Goal: Task Accomplishment & Management: Manage account settings

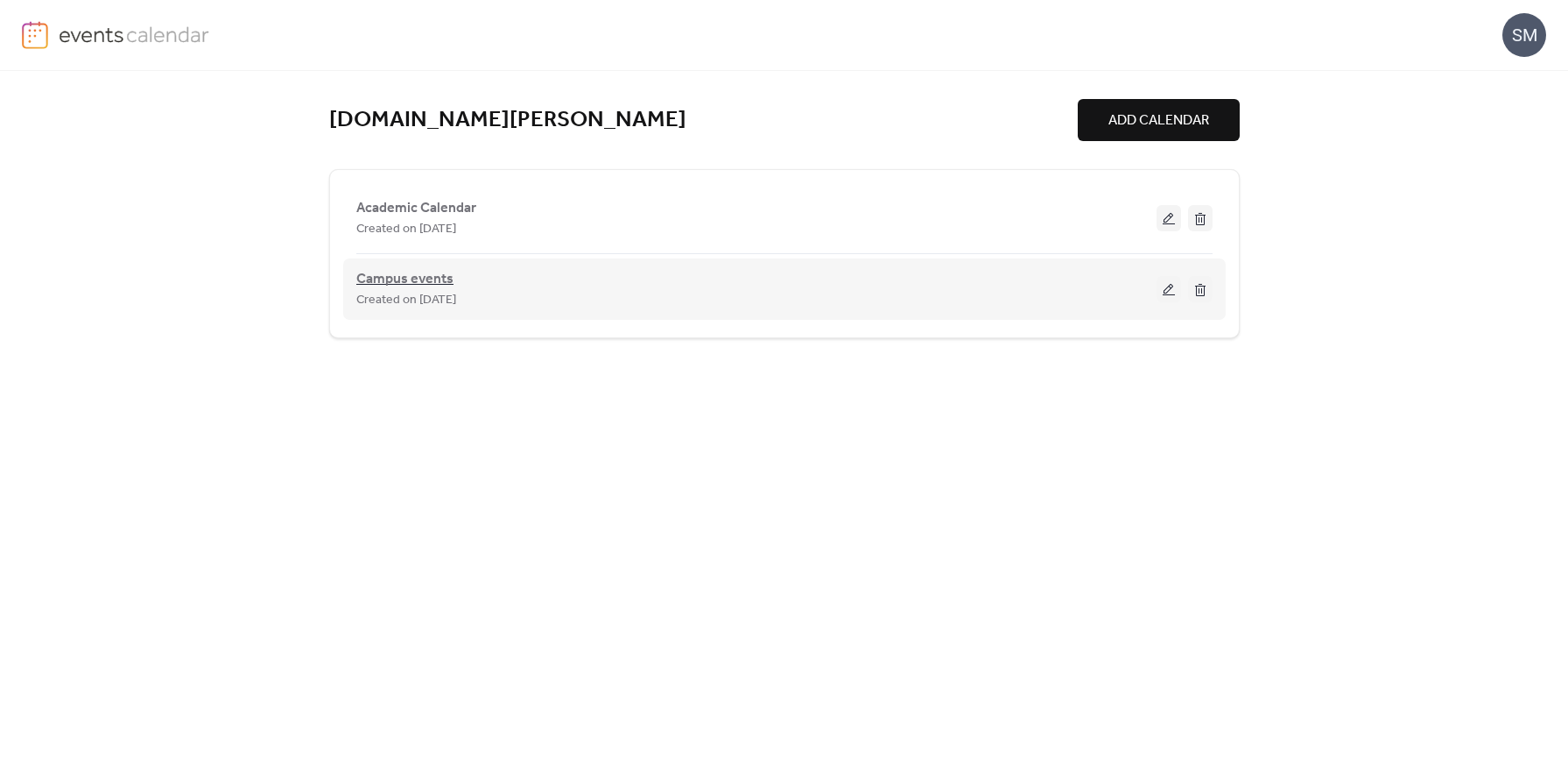
click at [396, 278] on span "Campus events" at bounding box center [405, 279] width 97 height 21
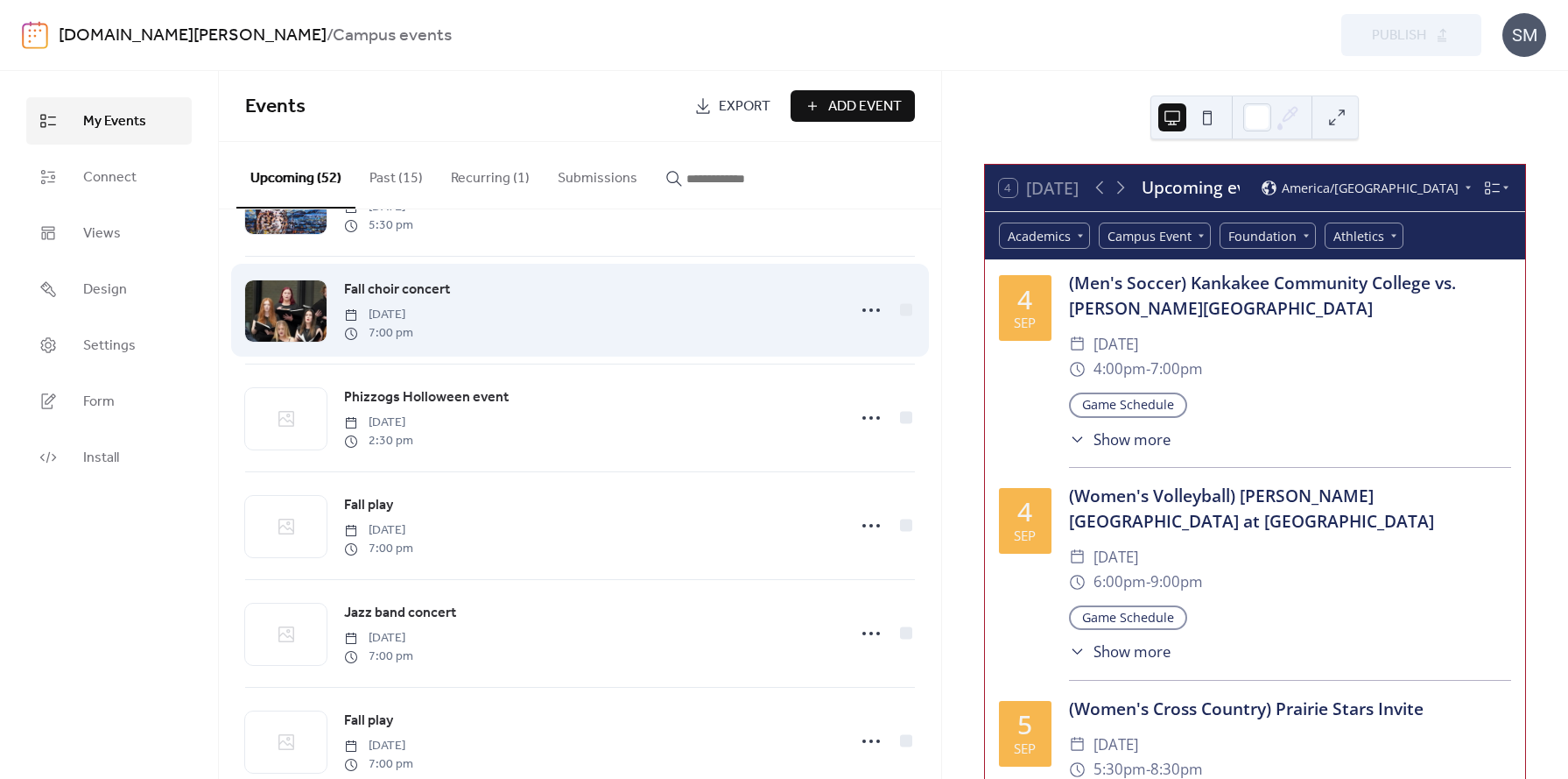
scroll to position [1252, 0]
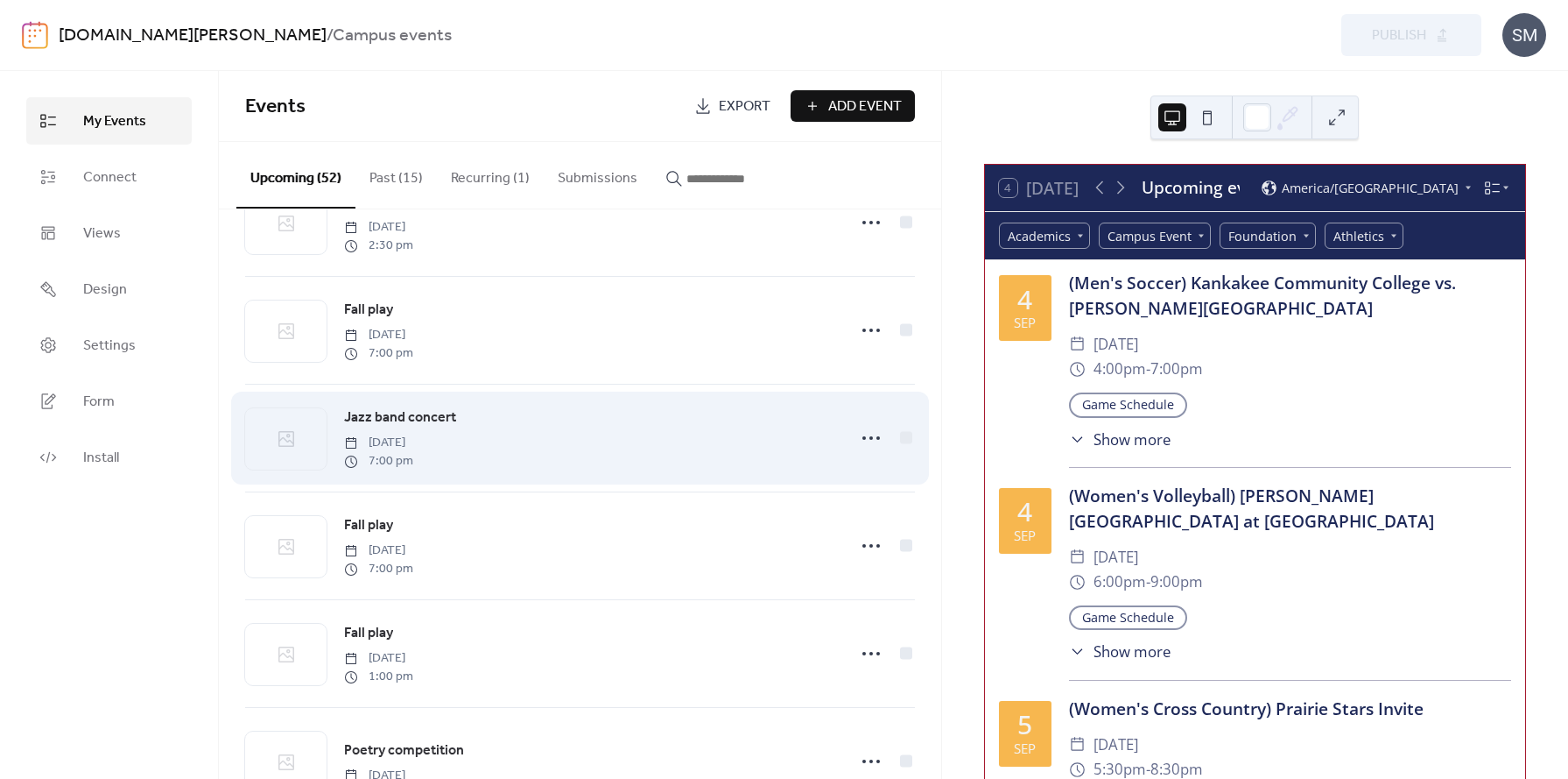
click at [423, 422] on span "Jazz band concert" at bounding box center [400, 418] width 112 height 21
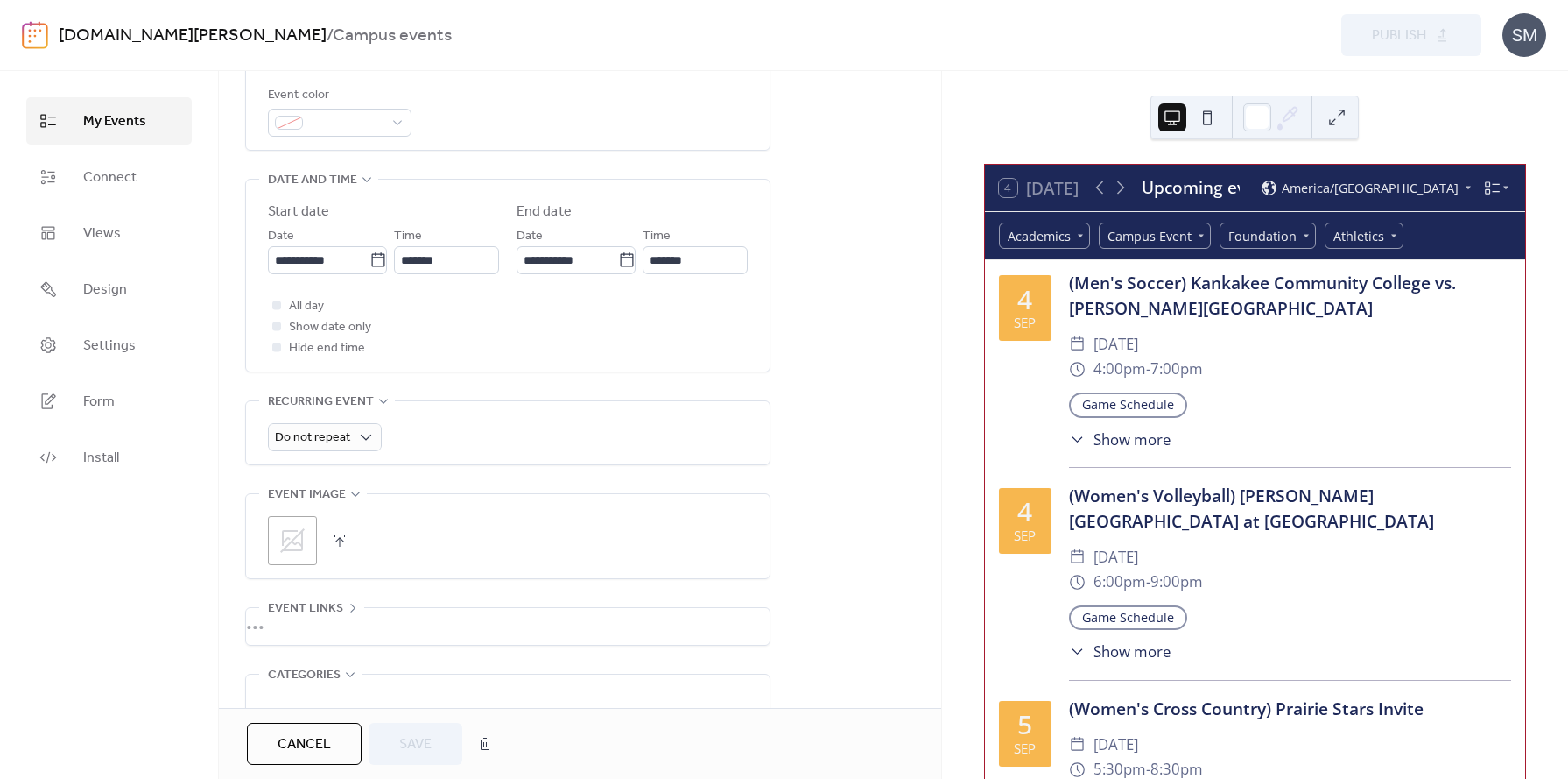
scroll to position [525, 0]
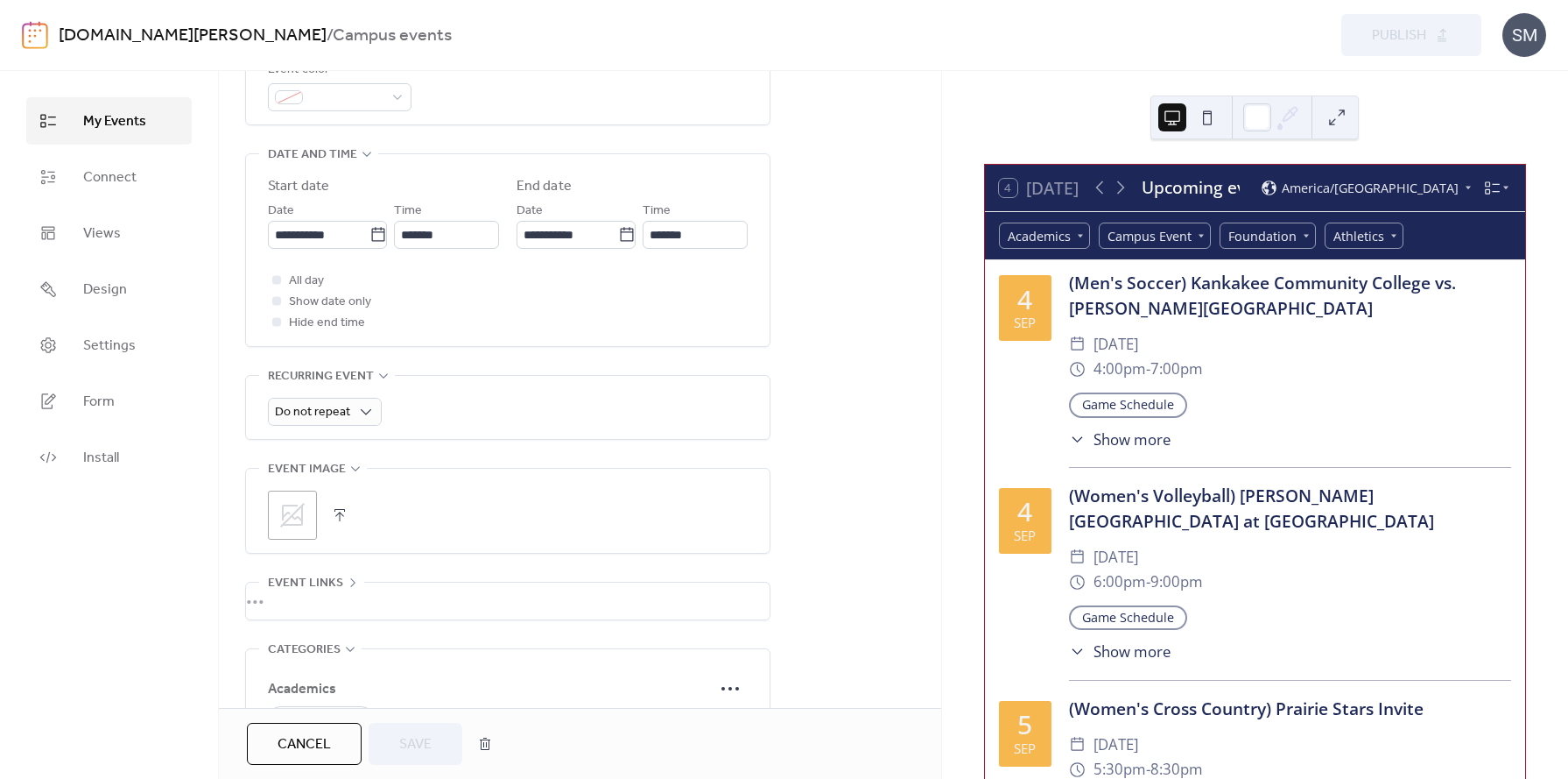
click at [338, 510] on button "button" at bounding box center [339, 514] width 24 height 24
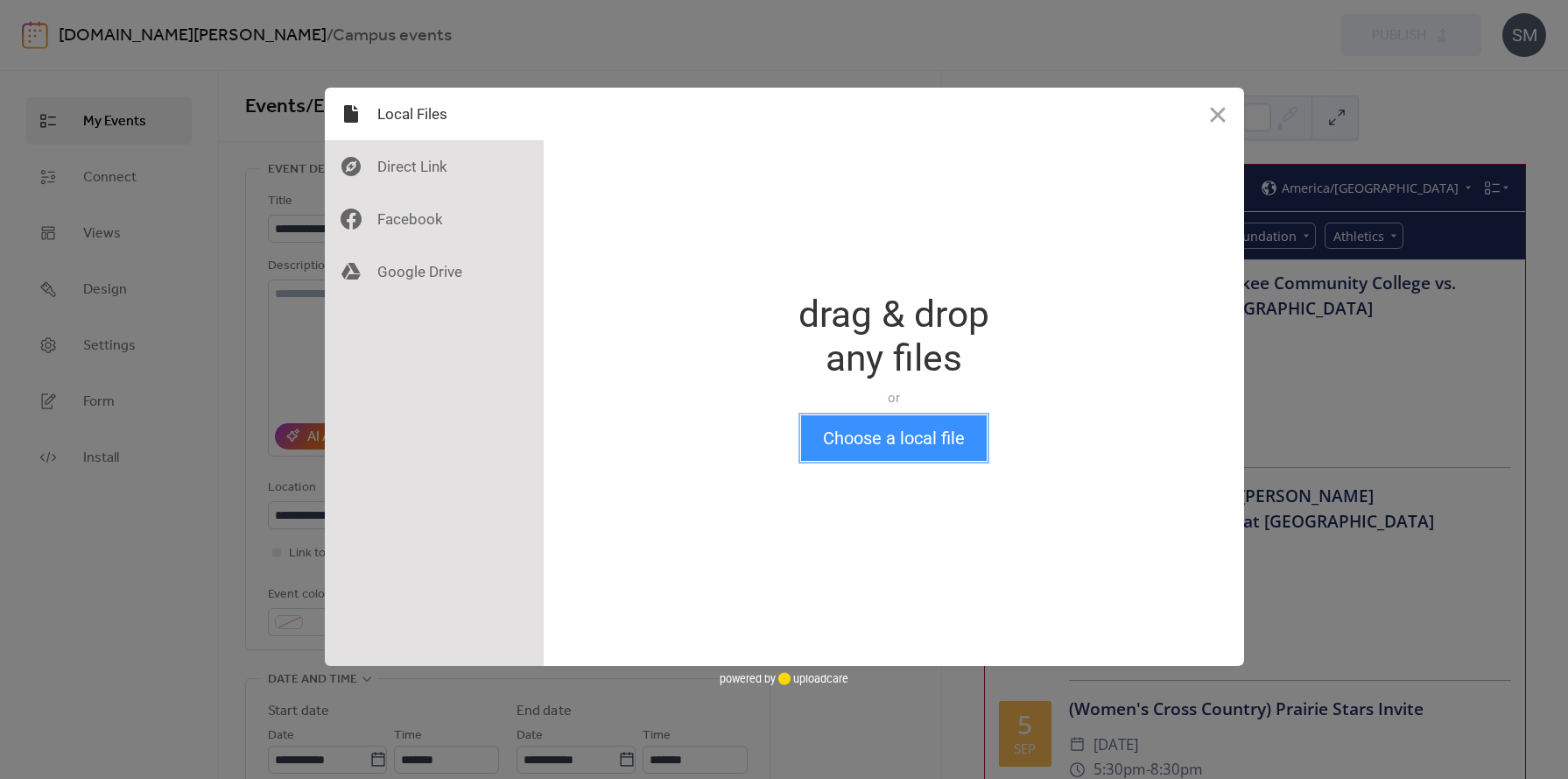
click at [912, 449] on button "Choose a local file" at bounding box center [894, 437] width 186 height 46
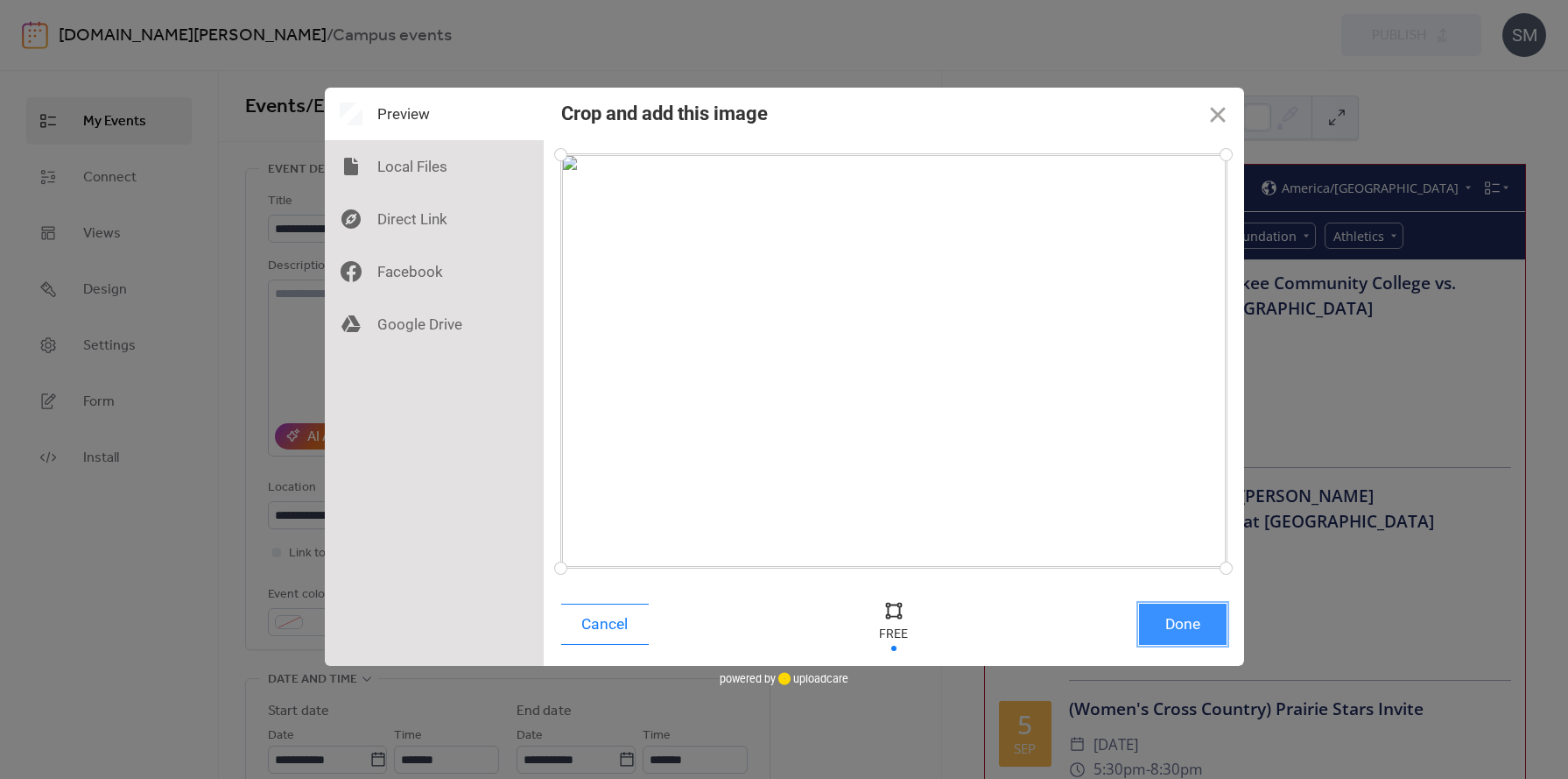
click at [1173, 625] on button "Done" at bounding box center [1183, 624] width 87 height 41
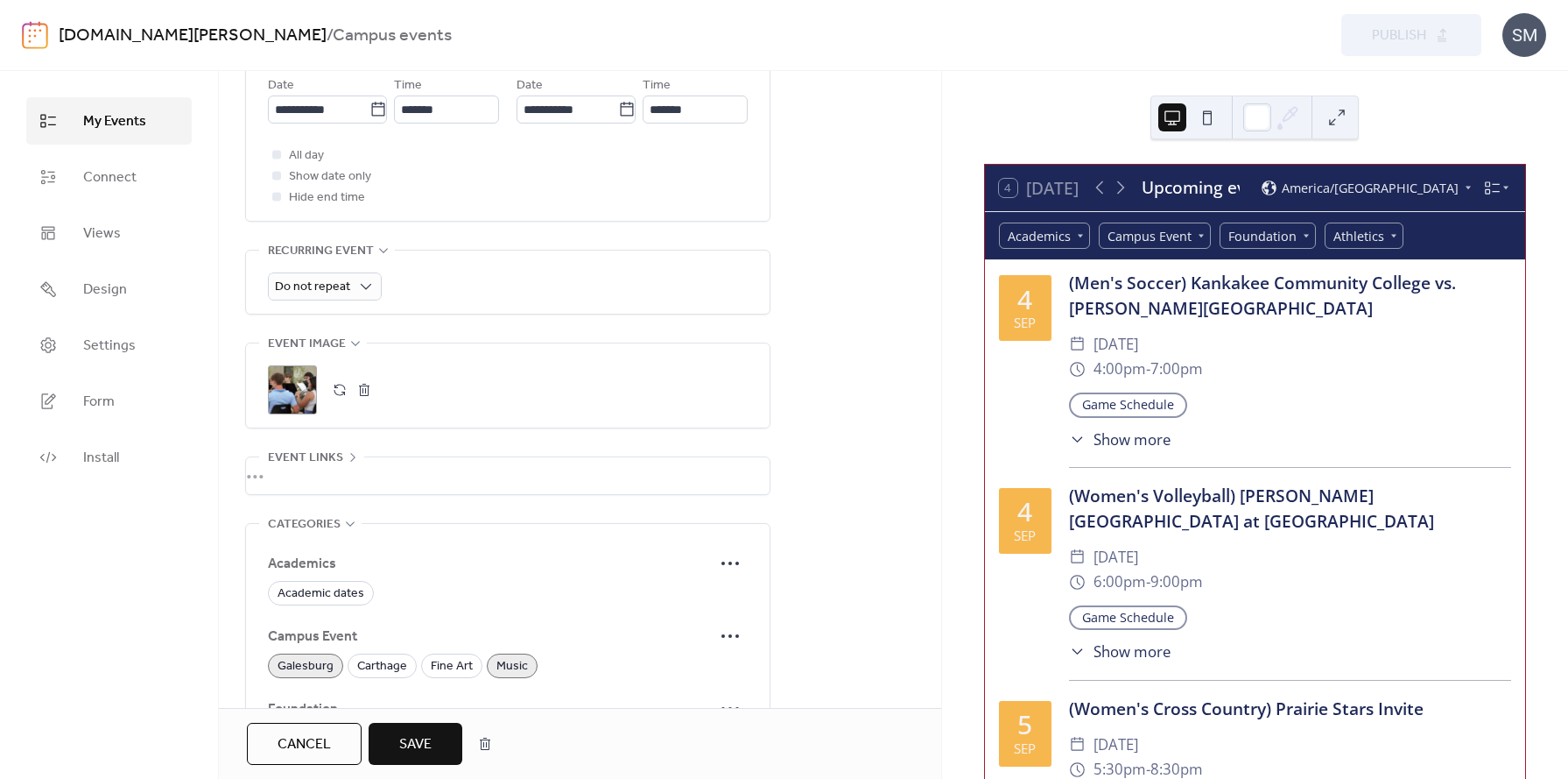
click at [425, 753] on span "Save" at bounding box center [416, 745] width 32 height 21
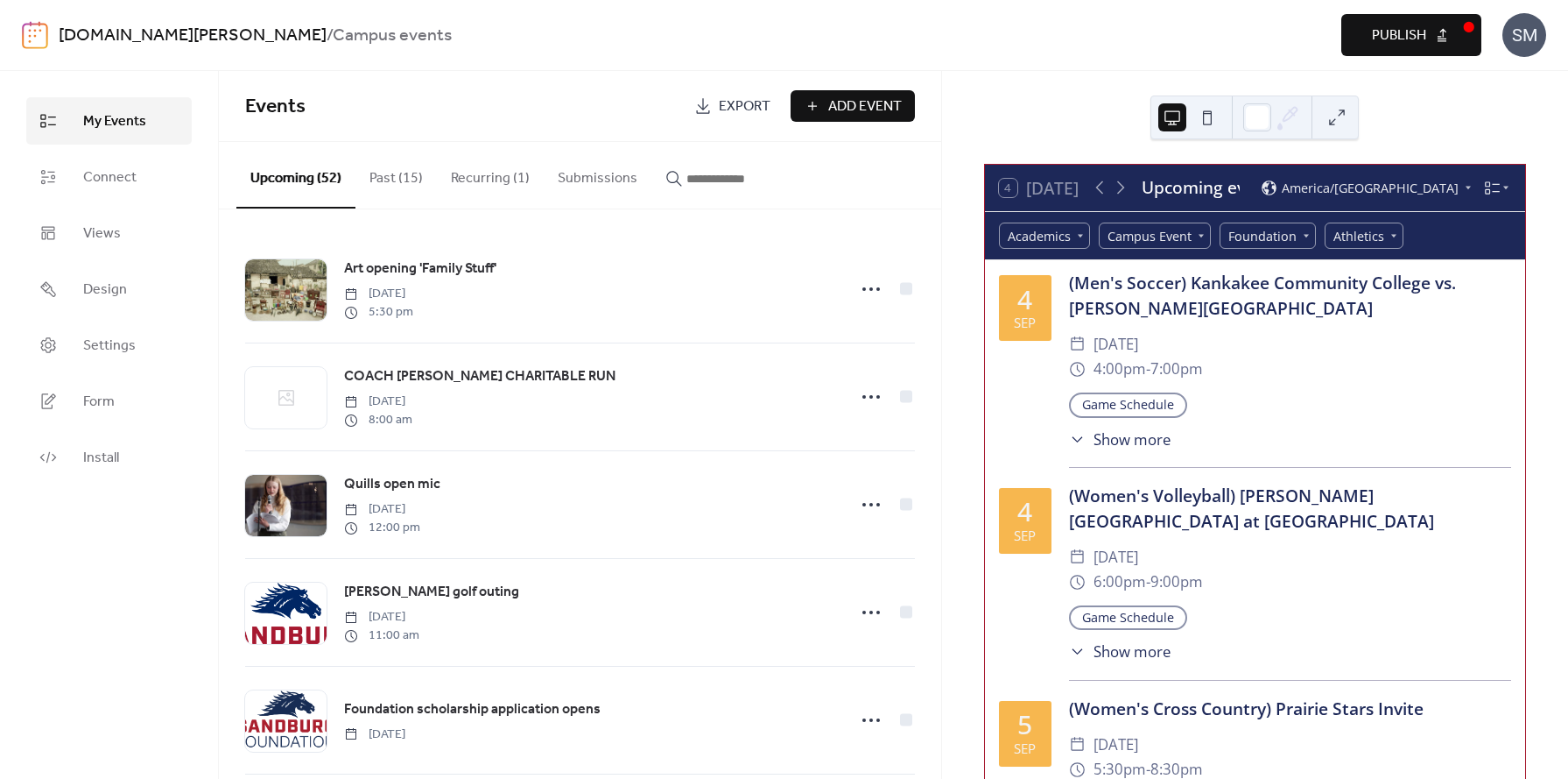
click at [1414, 39] on span "Publish" at bounding box center [1399, 36] width 54 height 21
